Goal: Navigation & Orientation: Find specific page/section

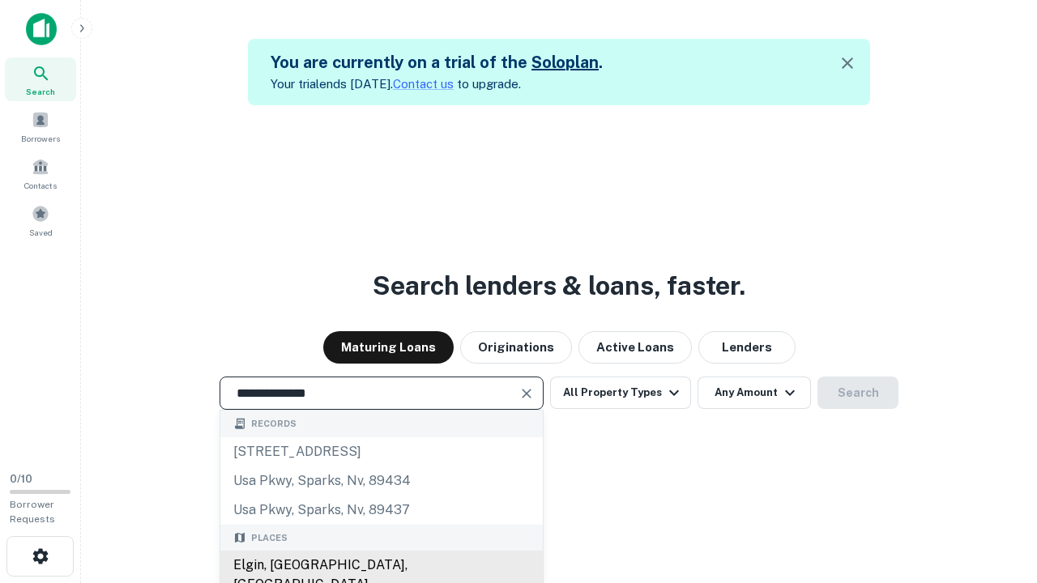
click at [381, 566] on div "Elgin, [GEOGRAPHIC_DATA], [GEOGRAPHIC_DATA]" at bounding box center [381, 575] width 323 height 49
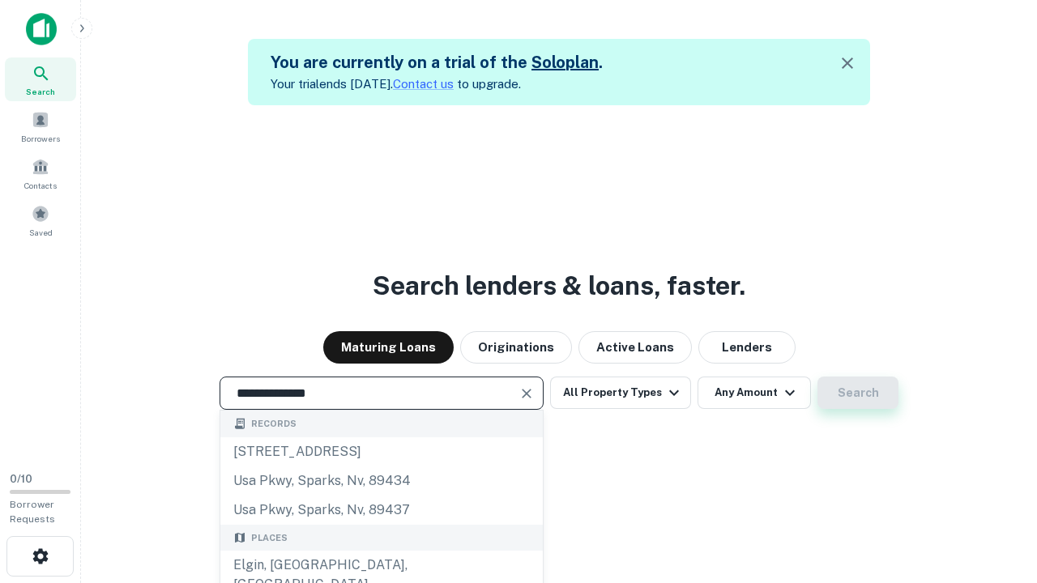
type input "**********"
click at [818, 377] on button "Search" at bounding box center [858, 393] width 81 height 32
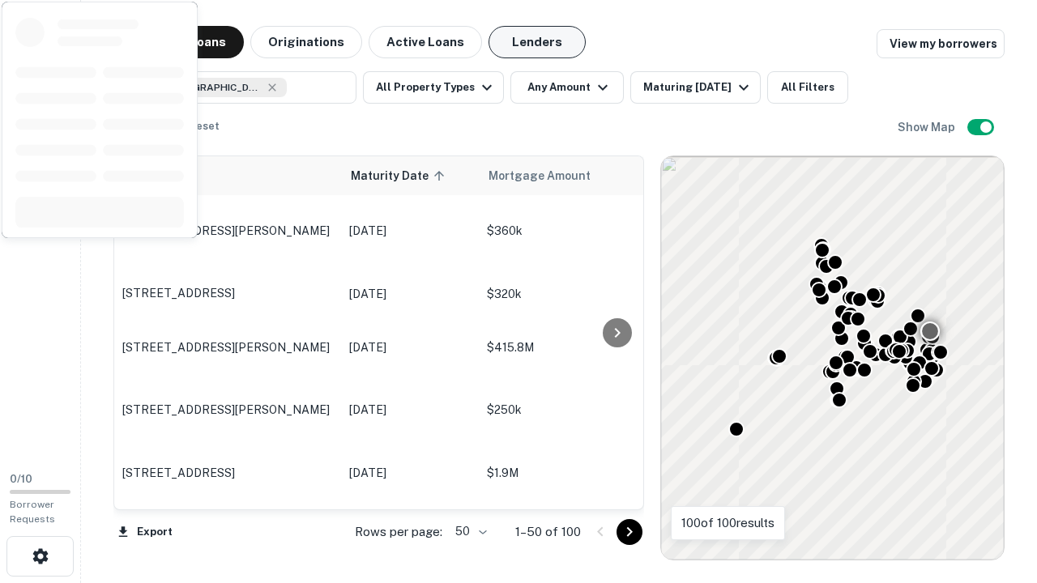
click at [537, 42] on button "Lenders" at bounding box center [537, 42] width 97 height 32
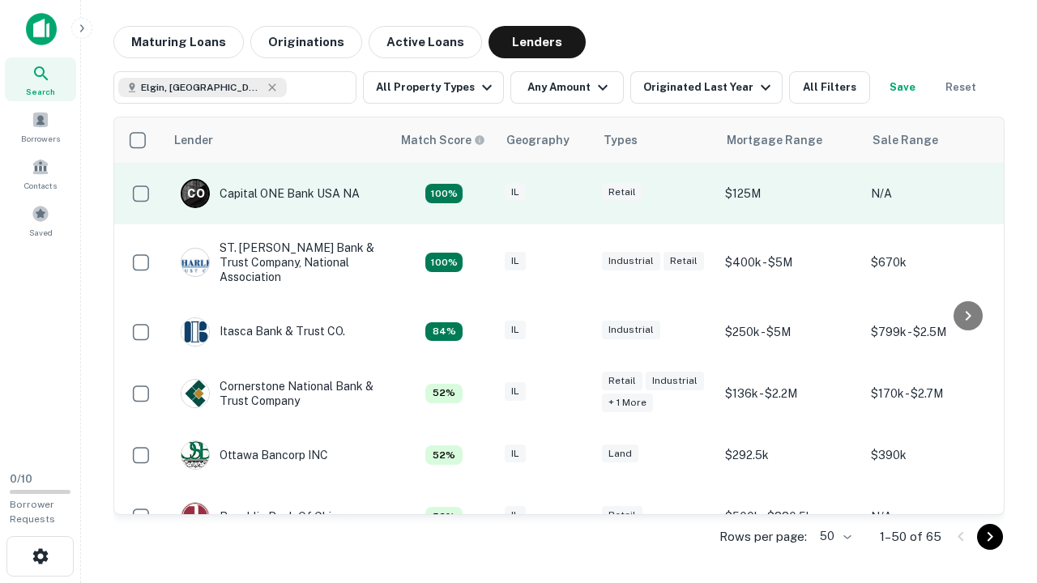
click at [575, 194] on div "IL" at bounding box center [545, 194] width 81 height 22
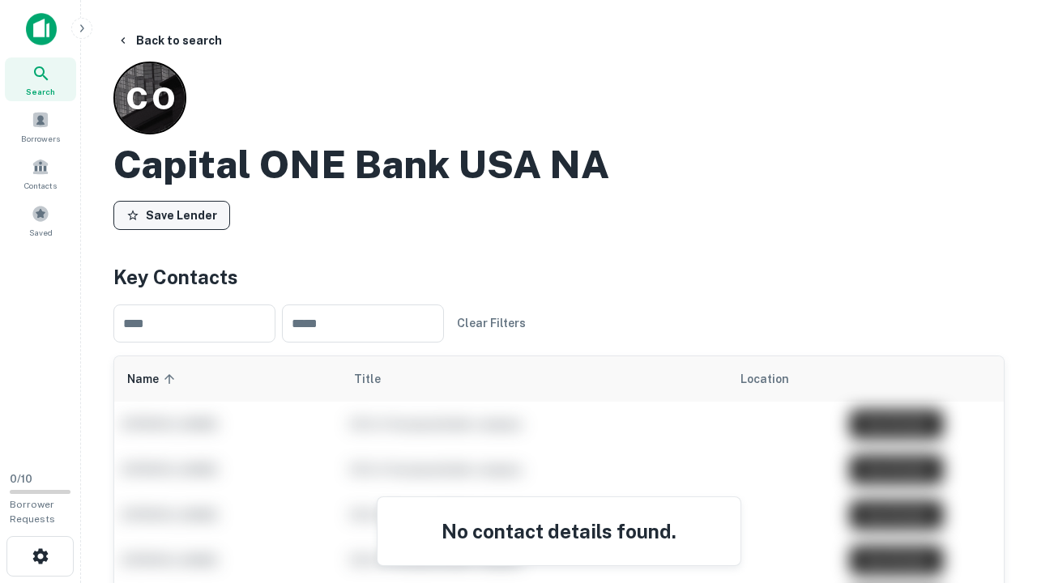
click at [172, 215] on button "Save Lender" at bounding box center [171, 215] width 117 height 29
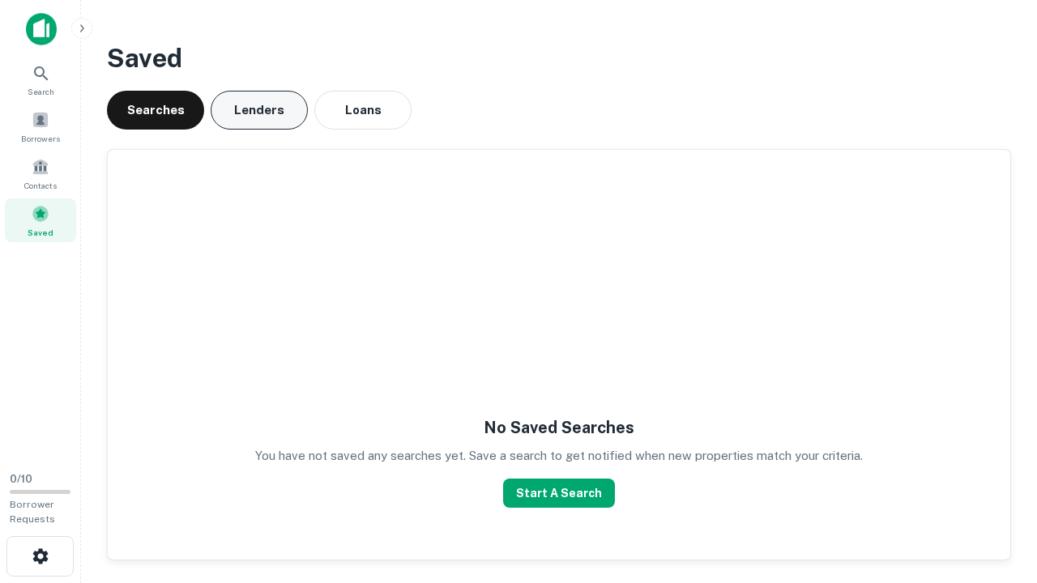
click at [259, 110] on button "Lenders" at bounding box center [259, 110] width 97 height 39
